Goal: Obtain resource: Obtain resource

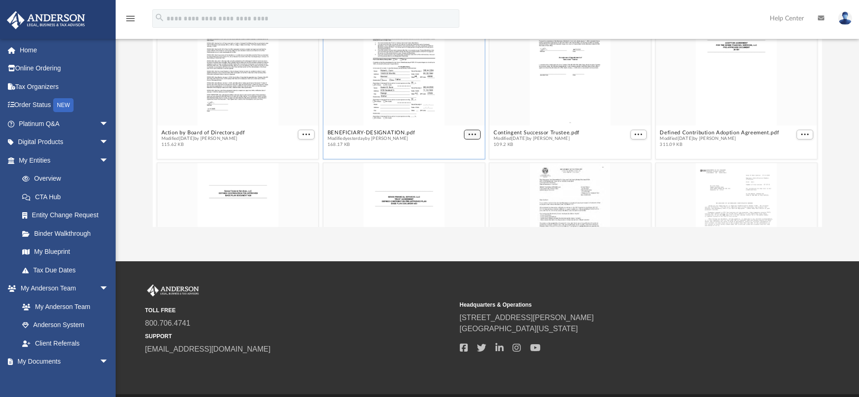
click at [469, 133] on span "More options" at bounding box center [472, 134] width 7 height 5
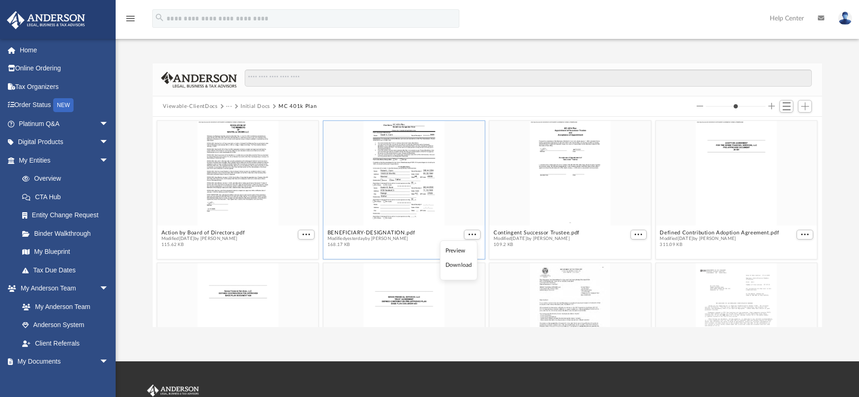
click at [261, 107] on button "Initial Docs" at bounding box center [256, 106] width 30 height 8
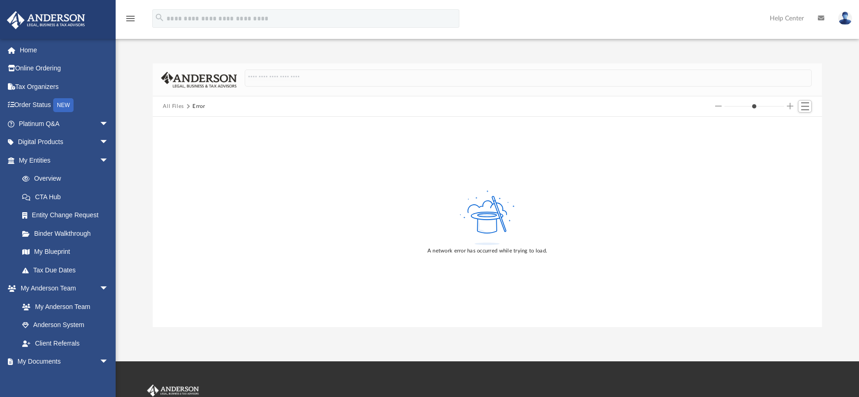
click at [174, 107] on button "All Files" at bounding box center [173, 106] width 21 height 8
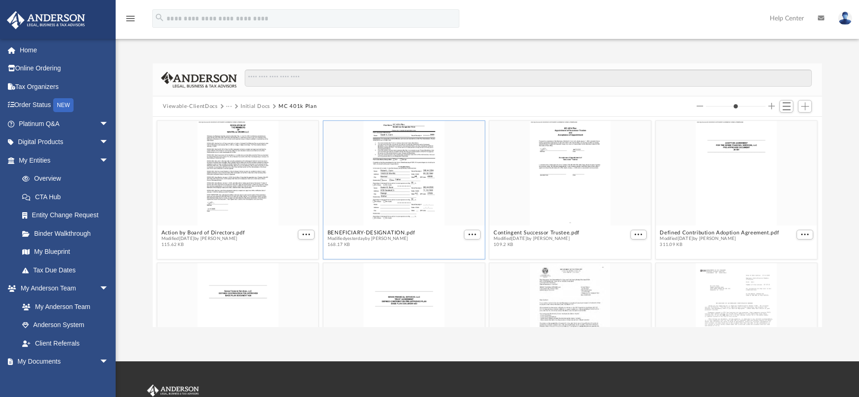
scroll to position [204, 663]
click at [257, 106] on button "Initial Docs" at bounding box center [256, 106] width 30 height 8
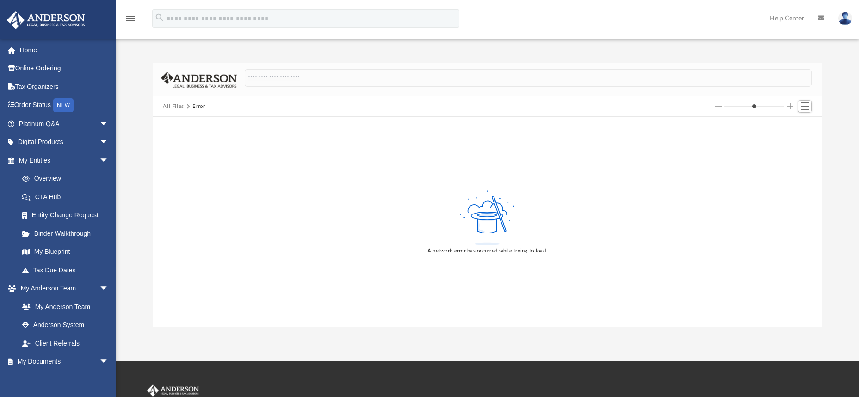
click at [257, 106] on div "All Files Error" at bounding box center [487, 106] width 669 height 20
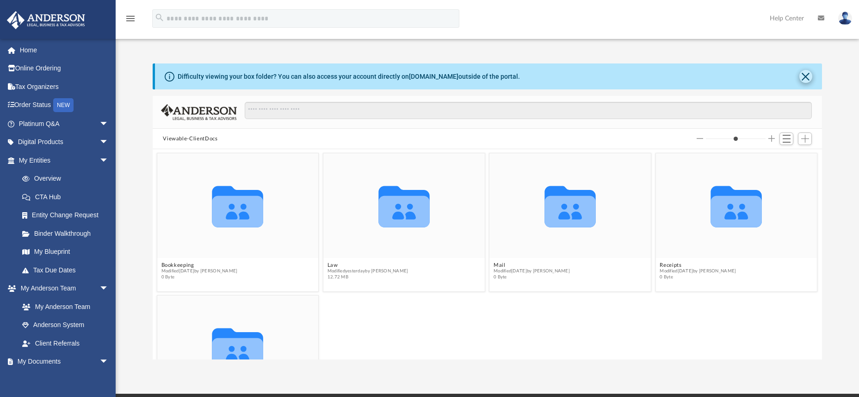
scroll to position [204, 663]
click at [805, 78] on button "Close" at bounding box center [806, 76] width 13 height 13
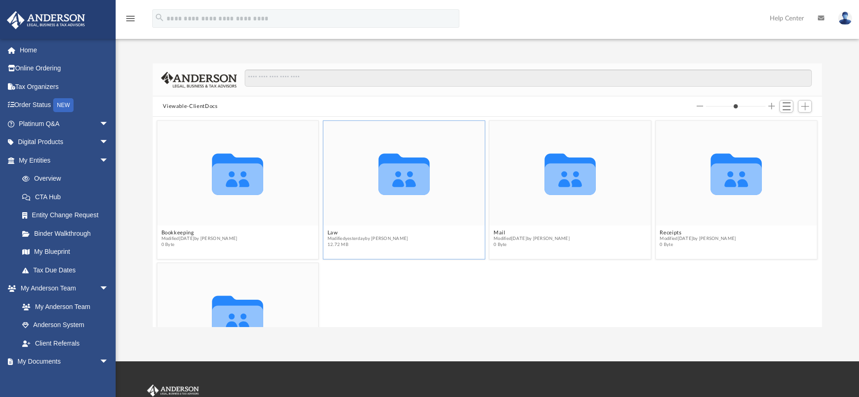
click at [399, 172] on icon "grid" at bounding box center [404, 178] width 51 height 31
click at [329, 233] on button "Law" at bounding box center [368, 233] width 81 height 6
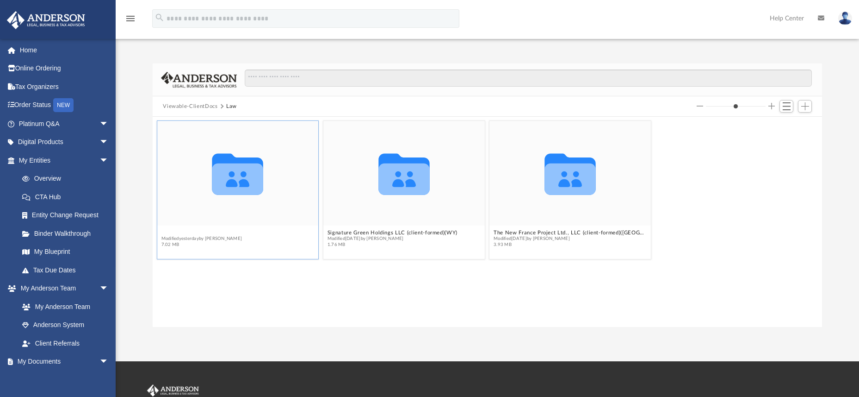
click at [251, 232] on button "Mantel & Crown, LLC (client-formed)(NC)" at bounding box center [237, 233] width 153 height 6
click at [351, 231] on button "Initial Docs" at bounding box center [368, 233] width 81 height 6
